Goal: Check status: Check status

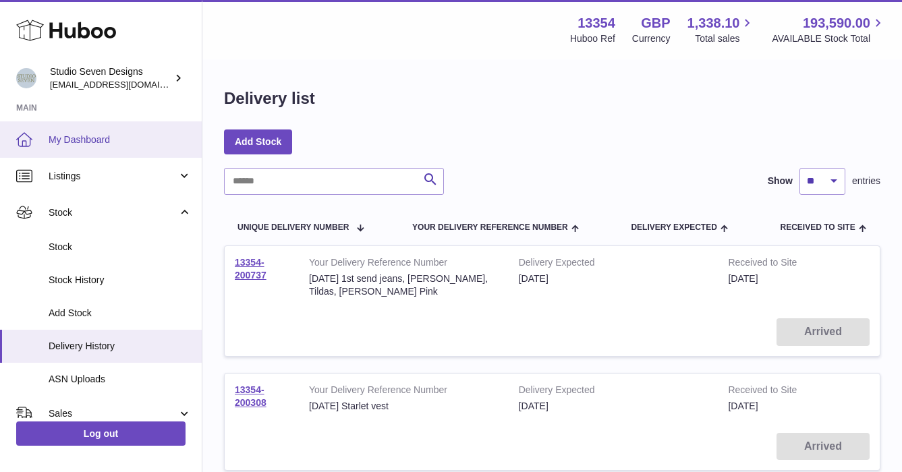
click at [67, 134] on span "My Dashboard" at bounding box center [120, 140] width 143 height 13
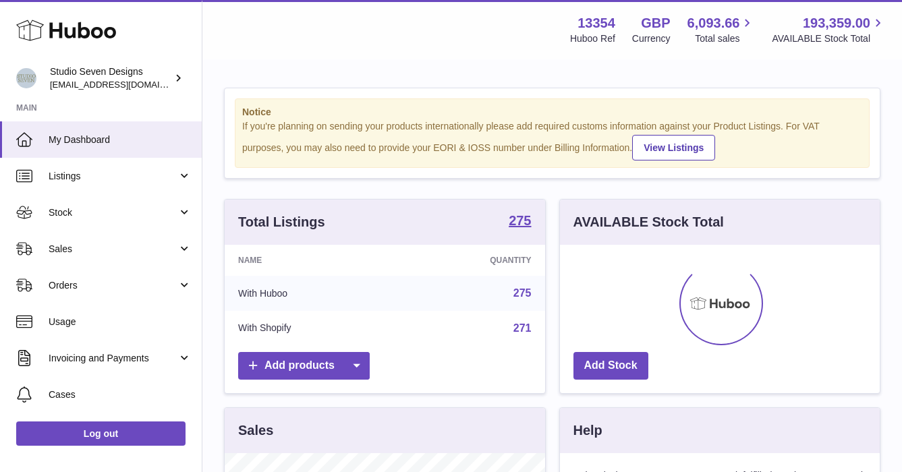
scroll to position [210, 320]
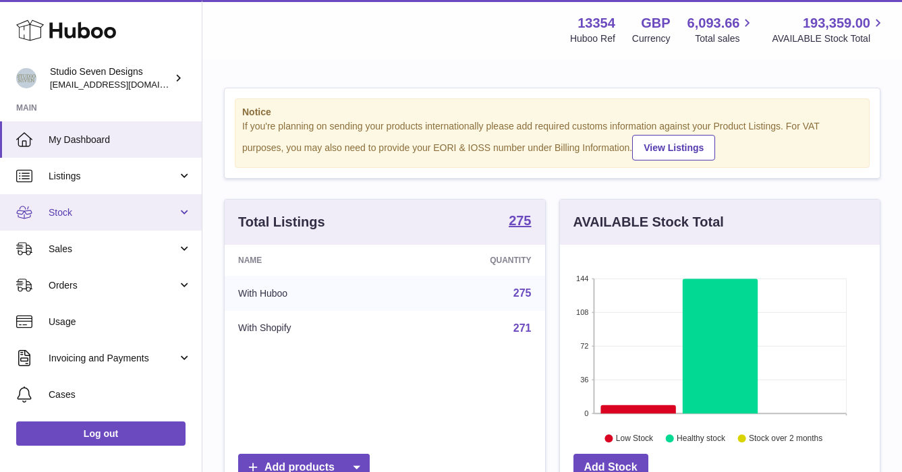
click at [59, 204] on link "Stock" at bounding box center [101, 212] width 202 height 36
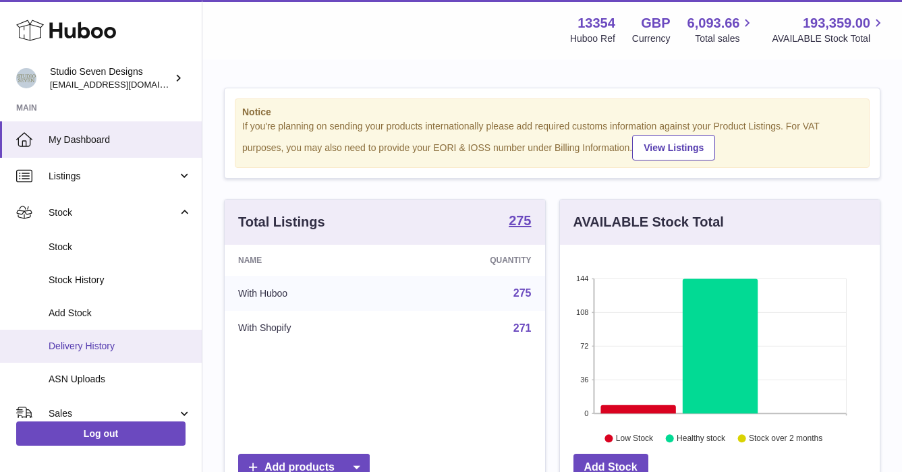
click at [72, 341] on span "Delivery History" at bounding box center [120, 346] width 143 height 13
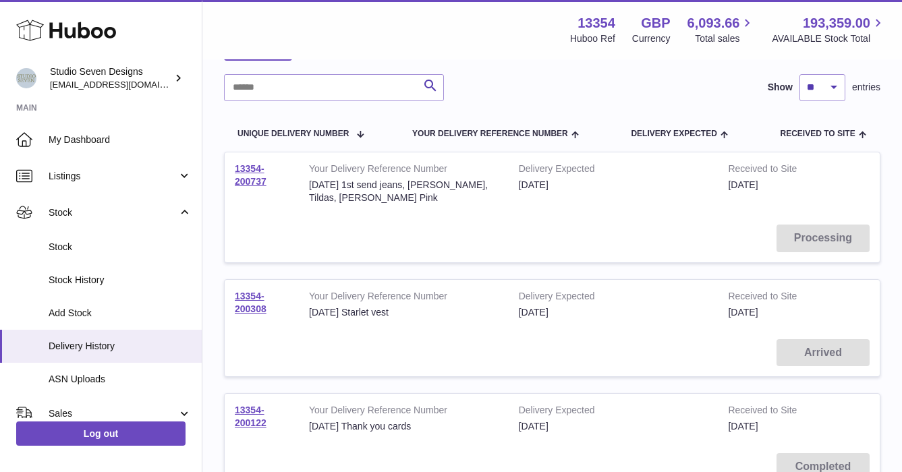
scroll to position [96, 0]
